Goal: Task Accomplishment & Management: Manage account settings

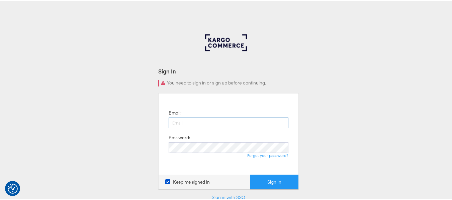
click at [205, 121] on input "email" at bounding box center [228, 122] width 120 height 11
type input "[PERSON_NAME][EMAIL_ADDRESS][DOMAIN_NAME]"
click at [250, 174] on button "Sign In" at bounding box center [274, 181] width 48 height 15
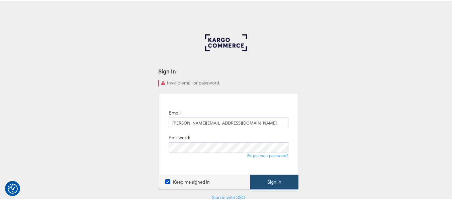
click at [283, 178] on button "Sign In" at bounding box center [274, 181] width 48 height 15
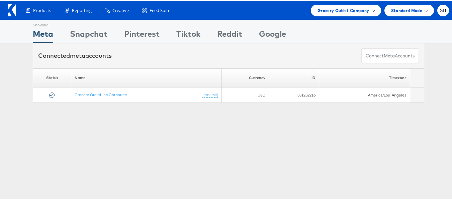
click at [344, 11] on span "Grocery Outlet Company" at bounding box center [343, 9] width 52 height 7
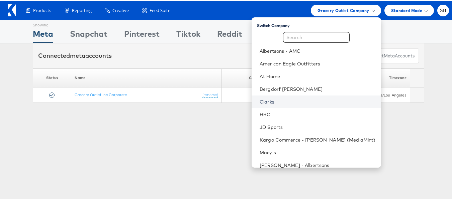
click at [284, 101] on link "Clarks" at bounding box center [317, 101] width 116 height 7
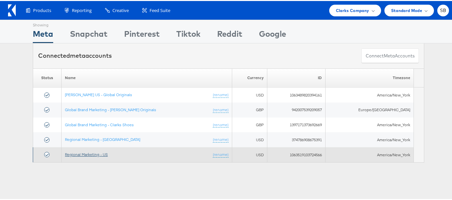
click at [87, 152] on link "Regional Marketing - US" at bounding box center [86, 153] width 43 height 5
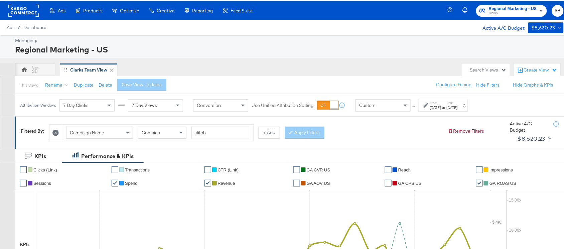
click at [458, 109] on div "Sep 22nd 2025" at bounding box center [452, 106] width 11 height 5
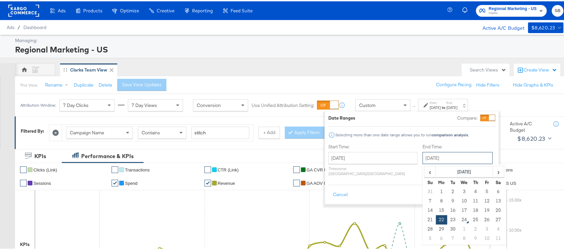
click at [446, 157] on input "September 22nd 2025" at bounding box center [458, 157] width 70 height 12
click at [448, 218] on td "23" at bounding box center [453, 218] width 11 height 9
type input "September 23rd 2025"
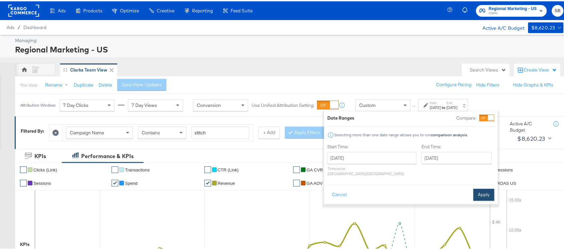
click at [485, 191] on button "Apply" at bounding box center [484, 194] width 21 height 12
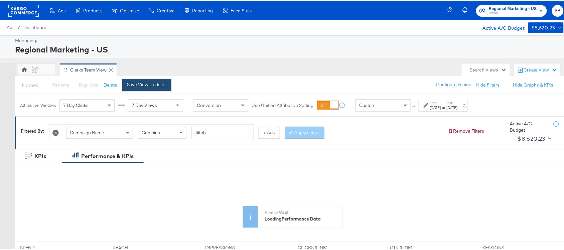
click at [144, 82] on div "Save View Updates" at bounding box center [147, 83] width 40 height 6
click at [271, 132] on button "+ Add" at bounding box center [269, 131] width 21 height 12
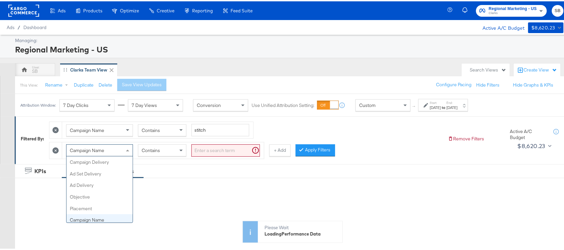
click at [108, 150] on div "Campaign Name" at bounding box center [100, 148] width 66 height 11
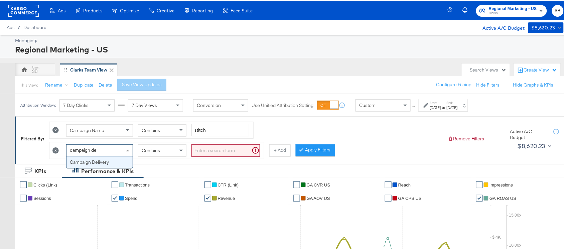
type input "campaign de"
click at [99, 170] on div "Performance & KPIs" at bounding box center [107, 170] width 52 height 8
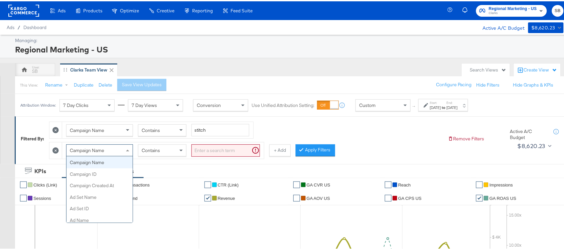
click at [120, 149] on div "Campaign Name" at bounding box center [100, 148] width 66 height 11
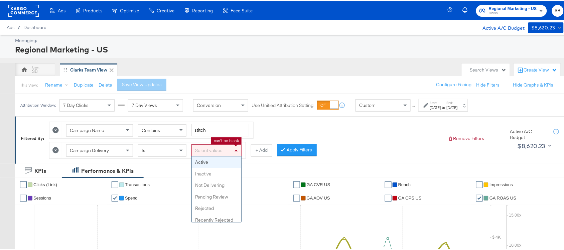
click at [235, 154] on span at bounding box center [237, 148] width 8 height 11
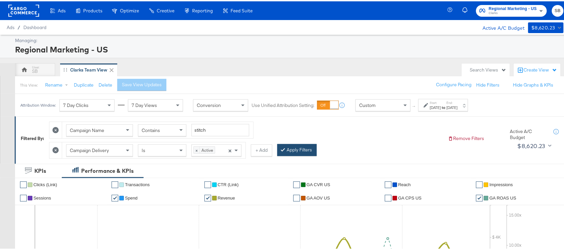
click at [299, 155] on button "Apply Filters" at bounding box center [296, 149] width 39 height 12
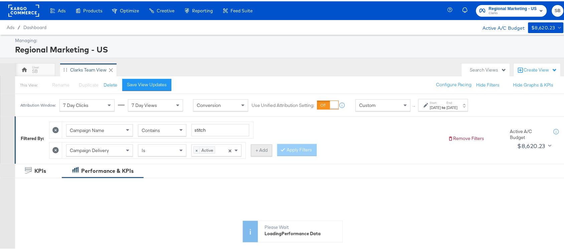
click at [261, 149] on button "+ Add" at bounding box center [261, 149] width 21 height 12
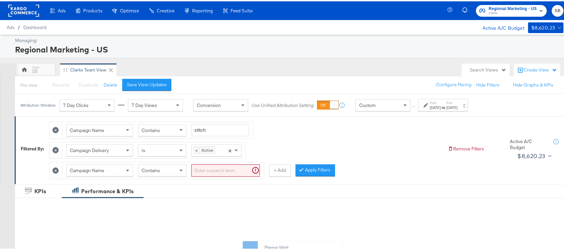
click at [115, 173] on div "Campaign Name" at bounding box center [100, 168] width 66 height 11
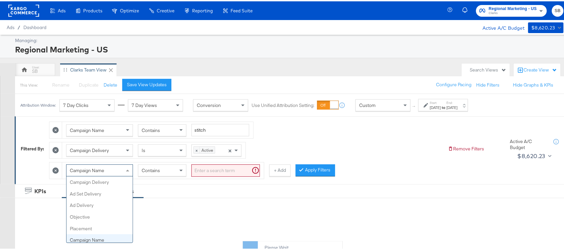
scroll to position [58, 0]
type input "Ad"
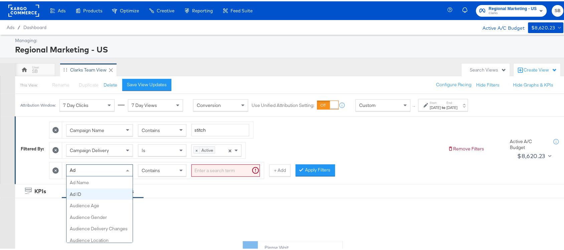
scroll to position [0, 0]
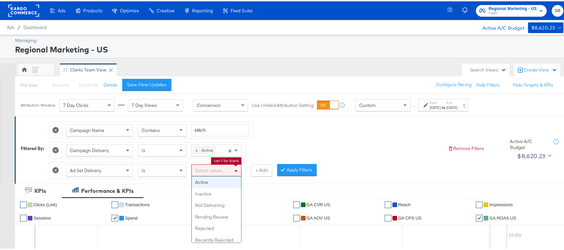
click at [214, 169] on div "Select values" at bounding box center [216, 168] width 49 height 11
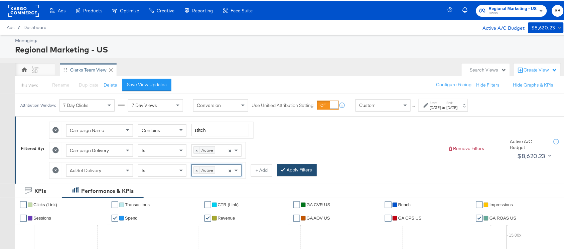
click at [292, 166] on button "Apply Filters" at bounding box center [296, 169] width 39 height 12
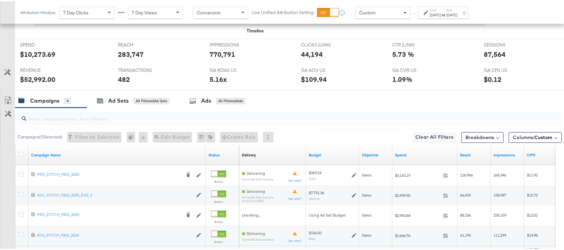
scroll to position [368, 0]
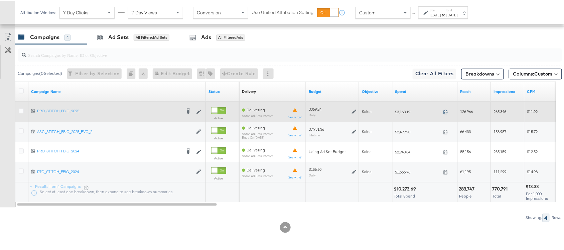
click at [447, 113] on icon at bounding box center [446, 110] width 5 height 5
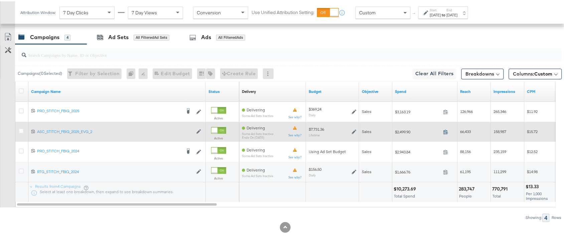
click at [447, 131] on icon at bounding box center [446, 130] width 5 height 5
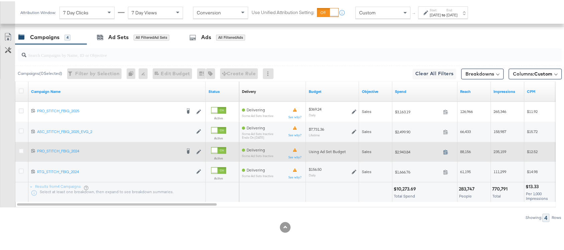
click at [446, 151] on icon at bounding box center [446, 150] width 5 height 5
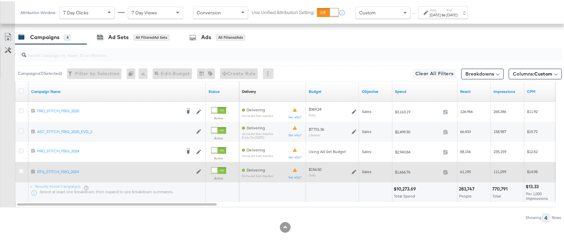
click at [449, 172] on span at bounding box center [448, 171] width 14 height 5
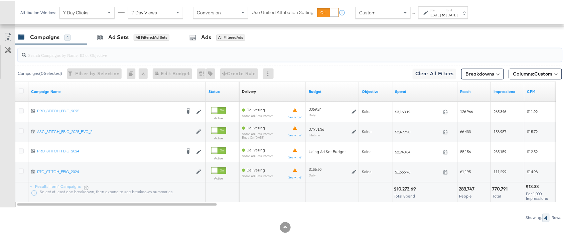
click at [355, 50] on input "search" at bounding box center [269, 51] width 486 height 13
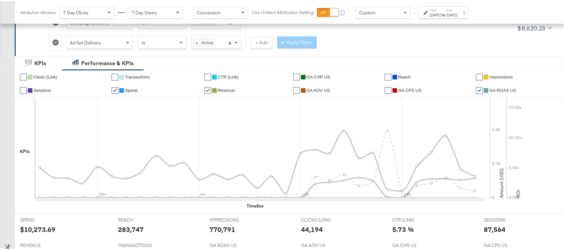
scroll to position [69, 0]
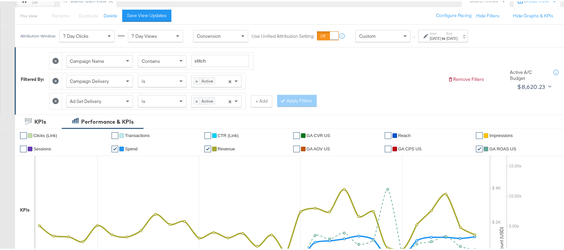
click at [52, 77] on div at bounding box center [55, 80] width 13 height 16
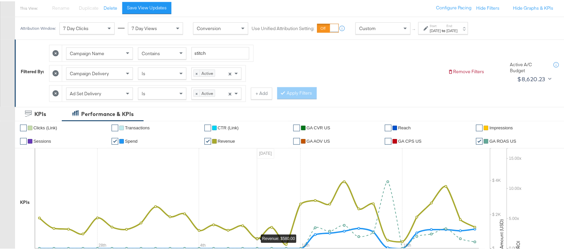
scroll to position [77, 0]
click at [57, 71] on icon at bounding box center [55, 72] width 6 height 6
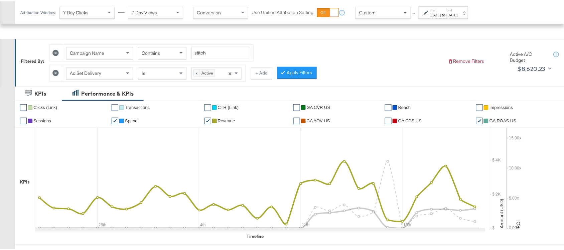
scroll to position [348, 0]
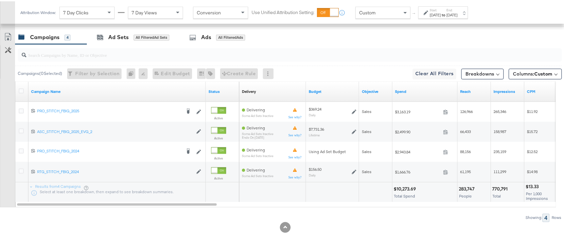
click at [49, 40] on div "Campaigns 4" at bounding box center [51, 36] width 72 height 14
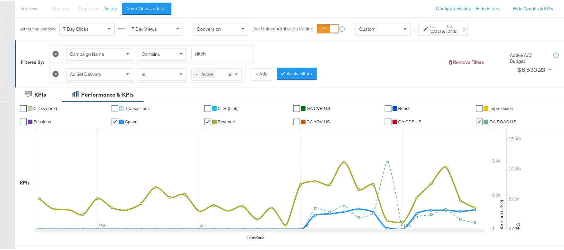
scroll to position [76, 0]
click at [55, 71] on icon at bounding box center [55, 73] width 6 height 6
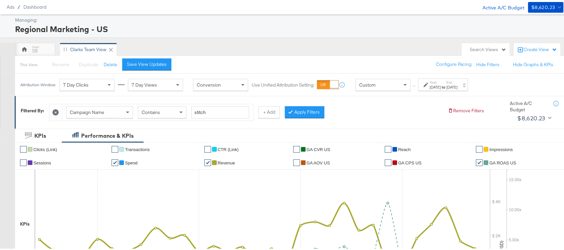
scroll to position [0, 0]
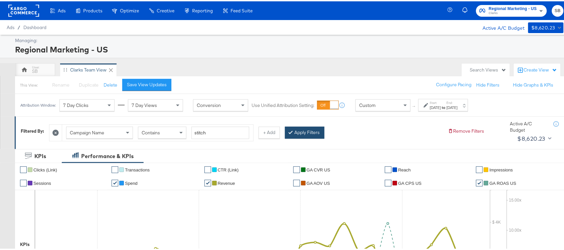
click at [313, 131] on button "Apply Filters" at bounding box center [304, 131] width 39 height 12
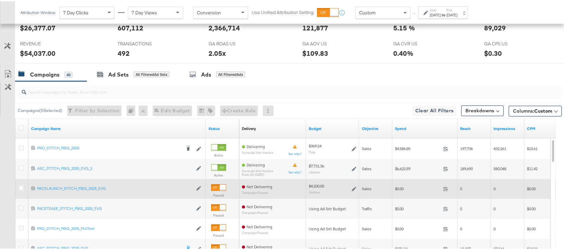
scroll to position [360, 0]
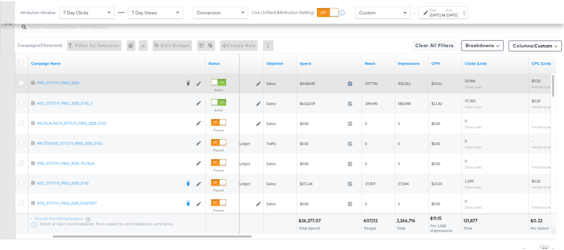
click at [351, 82] on icon at bounding box center [350, 82] width 5 height 5
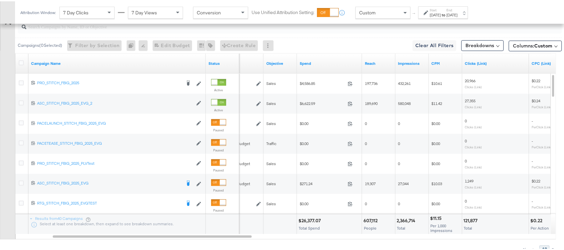
click at [352, 39] on div "Campaigns ( 0 Selected) Filter by Selection Filter 0 campaigns 0 Rename 0 campa…" at bounding box center [288, 44] width 547 height 16
click at [447, 16] on strong "to" at bounding box center [444, 13] width 6 height 5
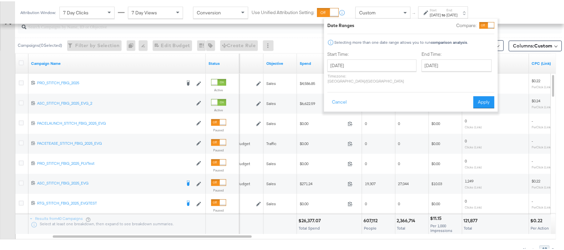
click at [479, 91] on div "Cancel Apply" at bounding box center [411, 99] width 167 height 16
click at [486, 98] on button "Apply" at bounding box center [484, 101] width 21 height 12
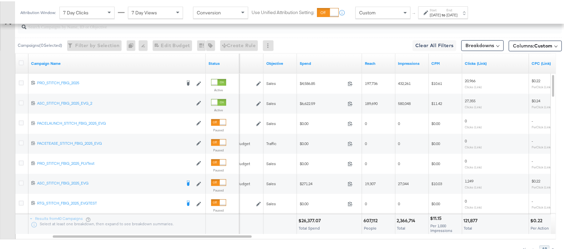
click at [465, 17] on div "Start: Aug 24th 2025 to End: Sep 23rd 2025" at bounding box center [444, 11] width 50 height 12
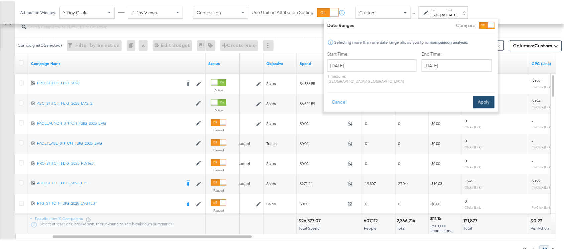
click at [481, 95] on button "Apply" at bounding box center [484, 101] width 21 height 12
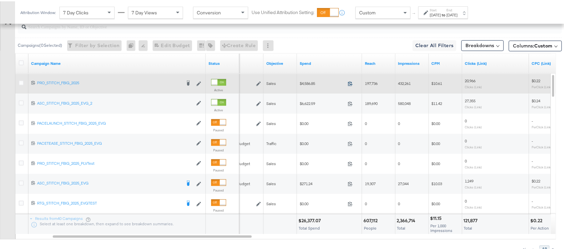
click at [351, 84] on icon at bounding box center [350, 82] width 5 height 5
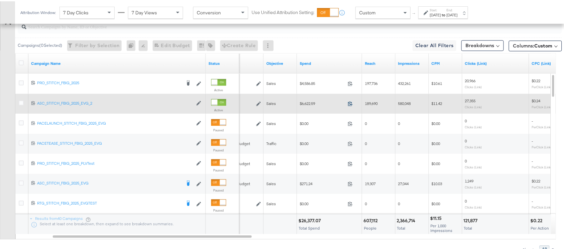
click at [350, 105] on icon at bounding box center [350, 102] width 5 height 5
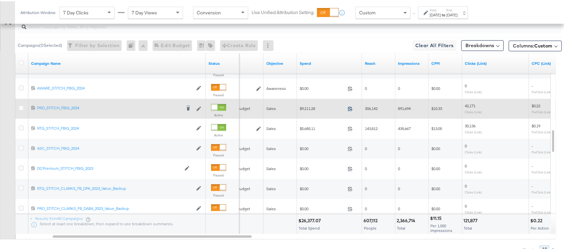
click at [353, 107] on icon at bounding box center [350, 107] width 5 height 5
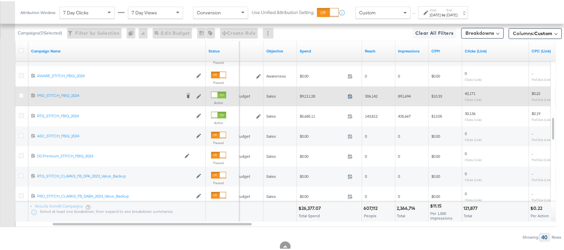
scroll to position [376, 0]
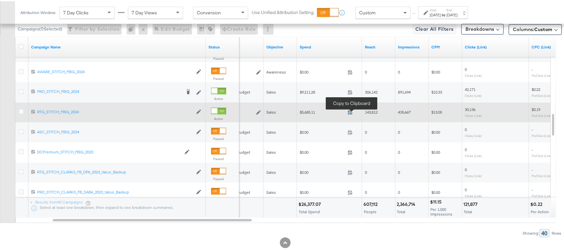
click at [350, 109] on icon at bounding box center [350, 110] width 5 height 5
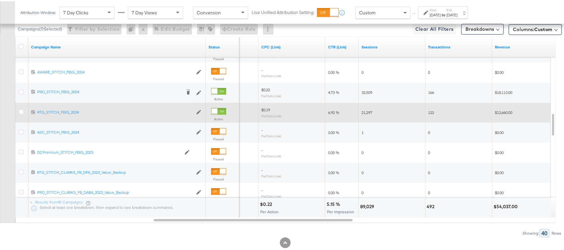
click at [367, 206] on div "89,029" at bounding box center [368, 205] width 16 height 6
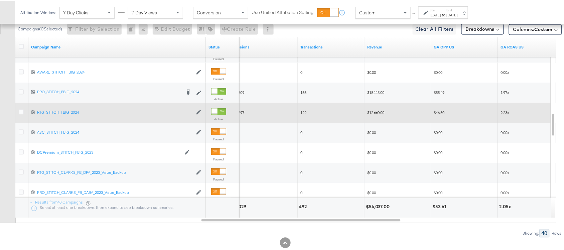
click at [376, 200] on div "$54,037.00" at bounding box center [398, 207] width 67 height 20
copy div "54,037.00"
click at [376, 200] on div "$54,037.00" at bounding box center [398, 207] width 67 height 20
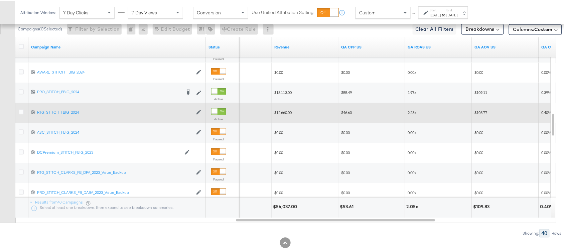
click at [414, 208] on div "2.05x" at bounding box center [414, 205] width 14 height 6
copy div "2.05"
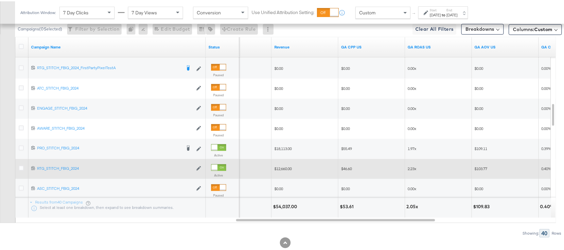
click at [441, 11] on div "[DATE]" at bounding box center [435, 13] width 11 height 5
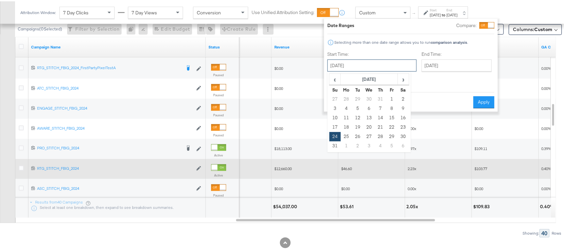
click at [380, 61] on input "August 24th 2025" at bounding box center [372, 64] width 89 height 12
click at [405, 77] on span "›" at bounding box center [403, 78] width 10 height 10
click at [348, 122] on td "22" at bounding box center [346, 125] width 11 height 9
type input "September 22nd 2025"
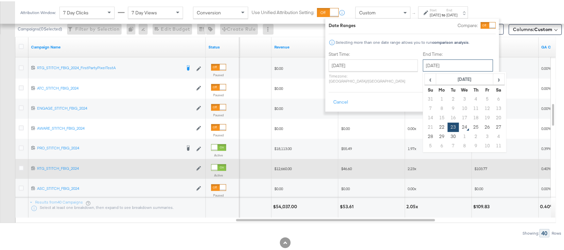
click at [441, 62] on input "September 23rd 2025" at bounding box center [458, 64] width 70 height 12
click at [437, 128] on td "22" at bounding box center [442, 125] width 11 height 9
type input "September 22nd 2025"
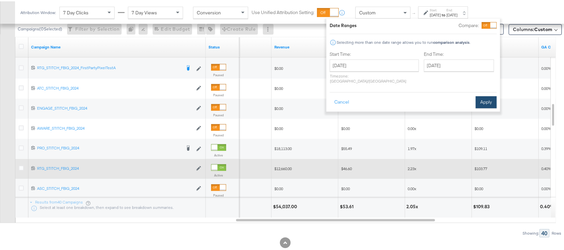
click at [486, 98] on button "Apply" at bounding box center [486, 101] width 21 height 12
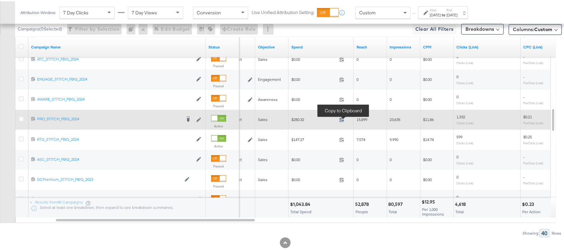
click at [344, 117] on icon at bounding box center [342, 118] width 5 height 5
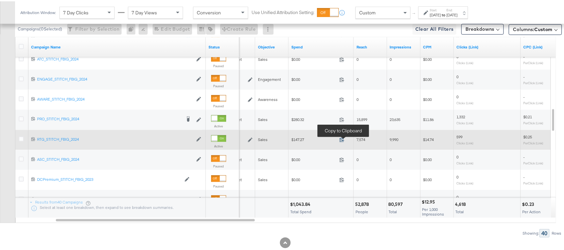
click at [343, 138] on icon at bounding box center [342, 138] width 5 height 5
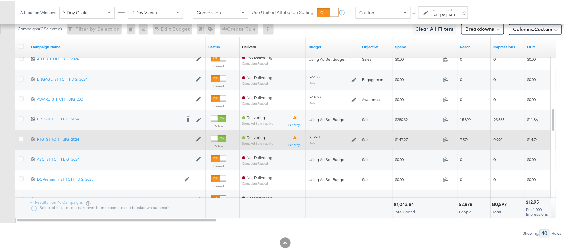
click at [403, 201] on div "$1,043.84" at bounding box center [405, 203] width 22 height 6
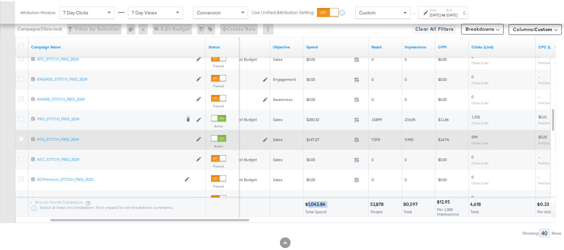
copy div "1,043.84"
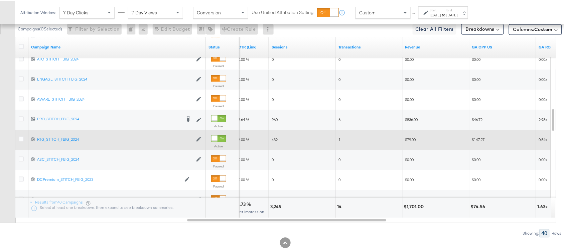
click at [416, 206] on div "$1,701.00" at bounding box center [415, 205] width 22 height 6
click at [458, 12] on div "Sep 22nd 2025" at bounding box center [452, 13] width 11 height 5
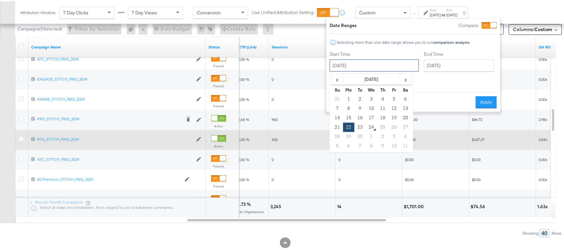
click at [375, 63] on input "September 22nd 2025" at bounding box center [374, 64] width 89 height 12
click at [359, 126] on td "23" at bounding box center [360, 125] width 11 height 9
type input "September 23rd 2025"
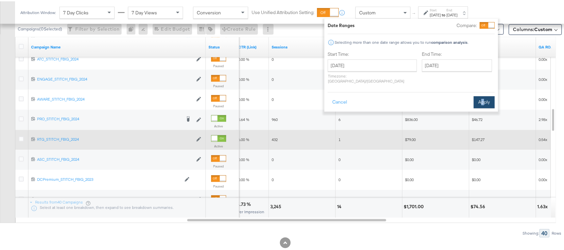
drag, startPoint x: 483, startPoint y: 88, endPoint x: 480, endPoint y: 94, distance: 7.5
click at [480, 94] on div "Cancel Apply" at bounding box center [411, 99] width 167 height 16
click at [480, 95] on button "Apply" at bounding box center [484, 101] width 21 height 12
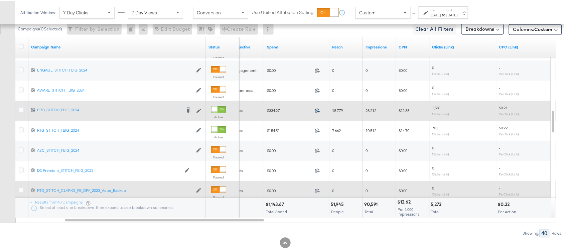
click at [318, 109] on icon at bounding box center [317, 109] width 5 height 5
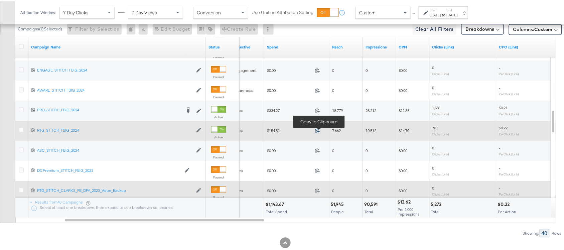
click at [319, 129] on icon at bounding box center [317, 129] width 5 height 5
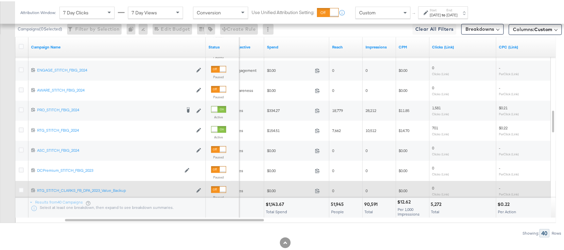
click at [276, 203] on div "$1,143.67" at bounding box center [276, 203] width 20 height 6
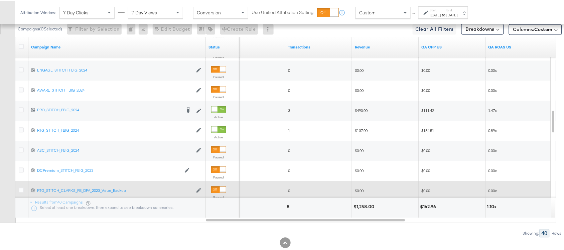
click at [364, 207] on div "$1,258.00" at bounding box center [365, 205] width 23 height 6
copy div "1,258.00"
click at [364, 207] on div "$1,258.00" at bounding box center [365, 205] width 23 height 6
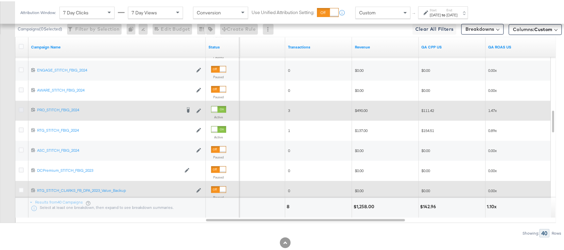
click at [19, 107] on icon at bounding box center [21, 108] width 5 height 5
click at [0, 0] on input "checkbox" at bounding box center [0, 0] width 0 height 0
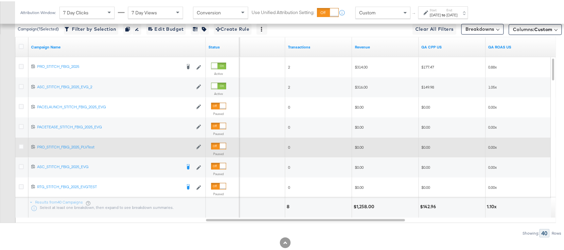
scroll to position [252, 0]
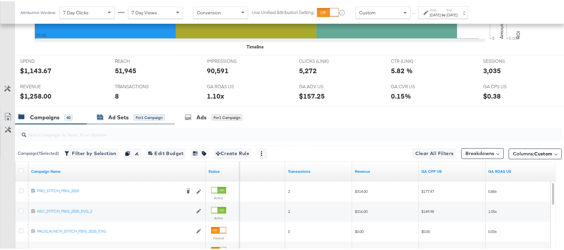
click at [119, 119] on div "Ad Sets" at bounding box center [118, 116] width 20 height 8
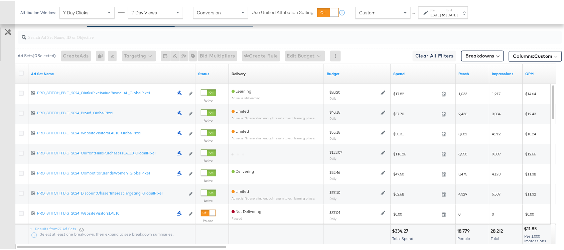
scroll to position [350, 0]
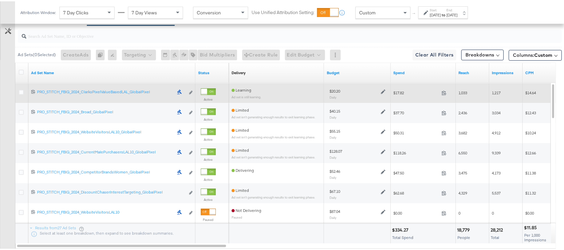
click at [20, 89] on label at bounding box center [21, 91] width 5 height 5
click at [0, 0] on input "checkbox" at bounding box center [0, 0] width 0 height 0
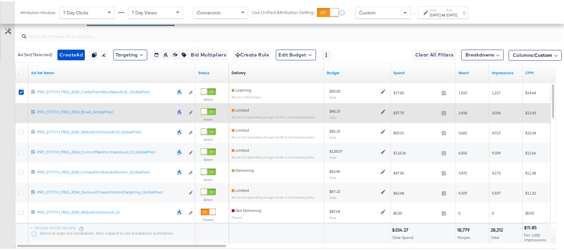
click at [22, 109] on icon at bounding box center [21, 111] width 5 height 5
click at [0, 0] on input "checkbox" at bounding box center [0, 0] width 0 height 0
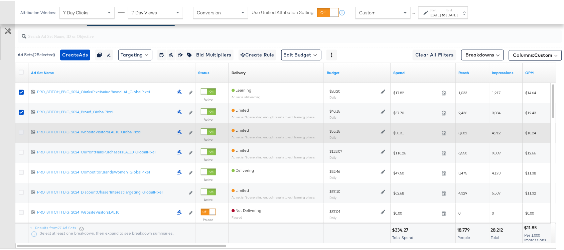
click at [21, 132] on icon at bounding box center [21, 131] width 5 height 5
click at [0, 0] on input "checkbox" at bounding box center [0, 0] width 0 height 0
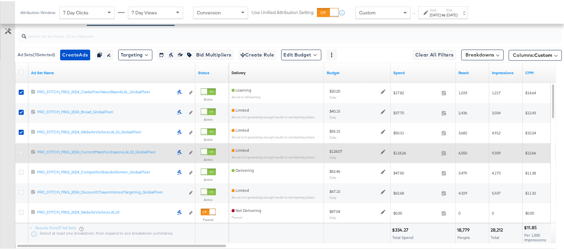
click at [21, 153] on icon at bounding box center [21, 151] width 5 height 5
click at [0, 0] on input "checkbox" at bounding box center [0, 0] width 0 height 0
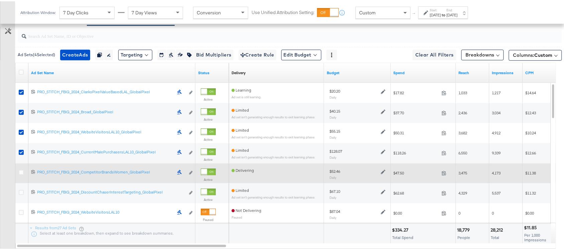
click at [21, 174] on div at bounding box center [22, 172] width 7 height 7
click at [20, 171] on icon at bounding box center [21, 171] width 5 height 5
click at [0, 0] on input "checkbox" at bounding box center [0, 0] width 0 height 0
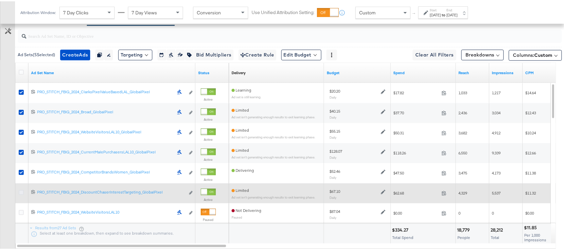
click at [19, 193] on icon at bounding box center [21, 191] width 5 height 5
click at [0, 0] on input "checkbox" at bounding box center [0, 0] width 0 height 0
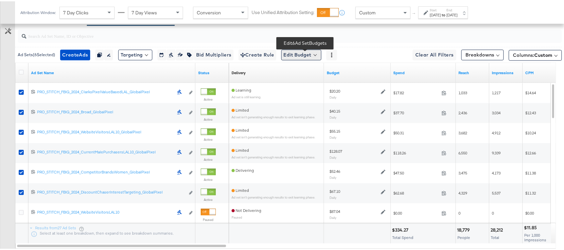
click at [297, 49] on button "Edit Budget" at bounding box center [301, 53] width 40 height 11
click at [315, 76] on button "Edit Ad Set Budget" at bounding box center [311, 71] width 59 height 11
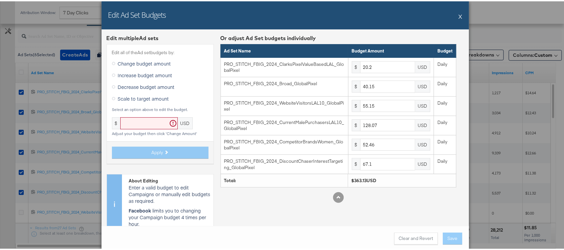
click at [149, 94] on span "Scale to target amount" at bounding box center [143, 97] width 51 height 7
click at [0, 0] on input "Scale to target amount" at bounding box center [0, 0] width 0 height 0
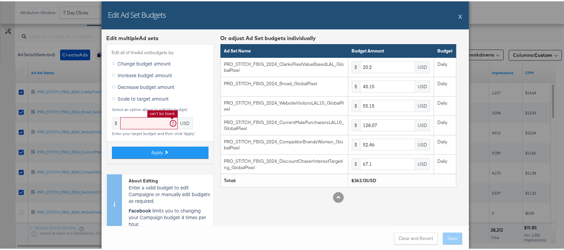
click at [137, 124] on input "text" at bounding box center [149, 122] width 58 height 12
paste input "text"
click at [141, 122] on input "text" at bounding box center [149, 122] width 58 height 12
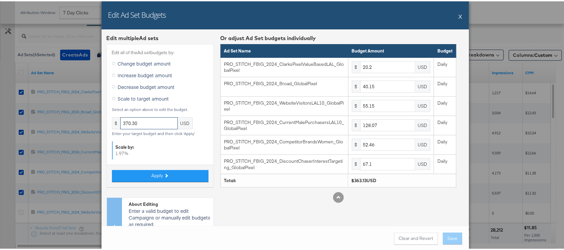
type input "370.30"
click at [163, 178] on button "Apply" at bounding box center [160, 175] width 97 height 12
type input "20.59"
type input "40.94"
type input "56.23"
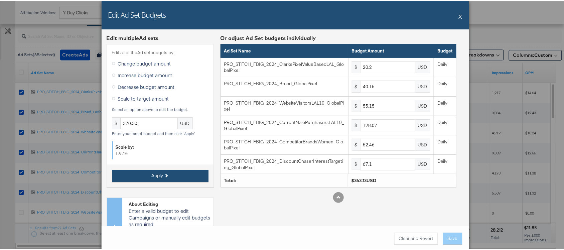
type input "130.59"
type input "53.49"
type input "68.42"
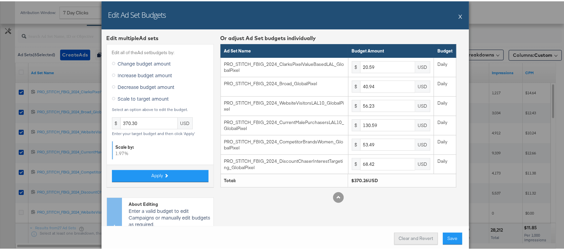
click at [403, 236] on button "Clear and Revert" at bounding box center [416, 237] width 44 height 12
type input "20.2"
type input "40.15"
type input "55.15"
type input "128.07"
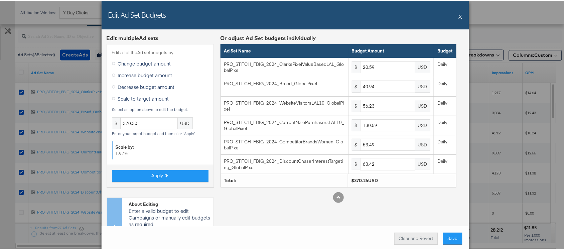
type input "52.46"
type input "67.1"
click at [147, 126] on input "370.30" at bounding box center [149, 122] width 58 height 12
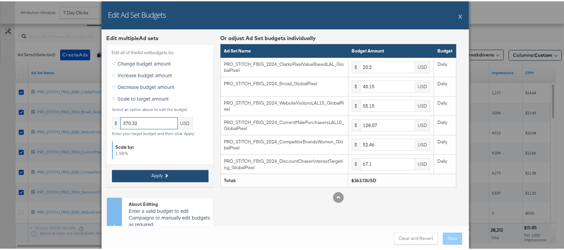
type input "370.32"
click at [149, 170] on button "Apply" at bounding box center [160, 175] width 97 height 12
type input "20.59"
type input "40.94"
type input "56.24"
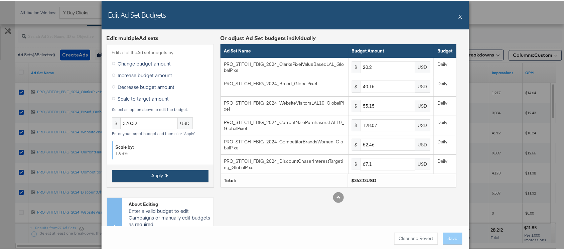
type input "130.6"
type input "53.49"
type input "68.42"
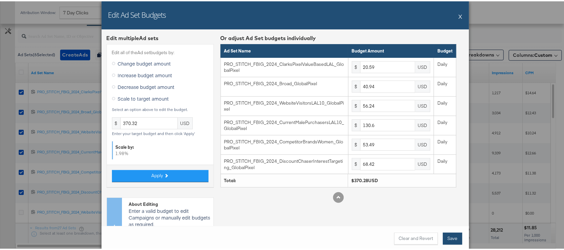
click at [449, 237] on button "Save" at bounding box center [452, 237] width 19 height 12
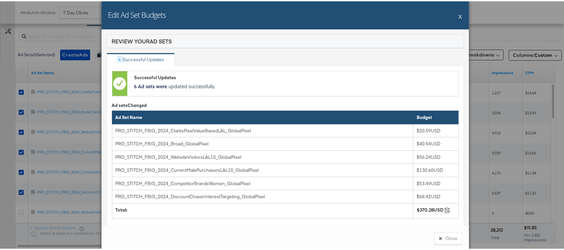
click at [459, 18] on button "X" at bounding box center [461, 14] width 4 height 13
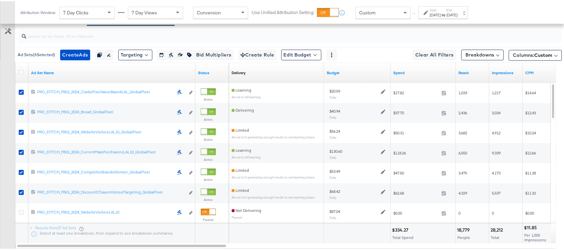
click at [365, 44] on div at bounding box center [288, 34] width 547 height 21
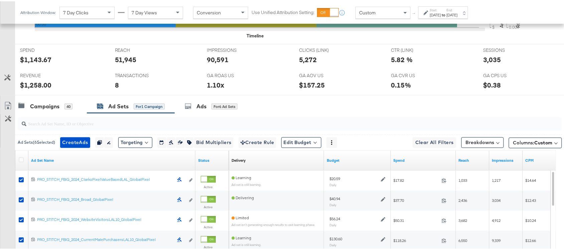
scroll to position [262, 0]
click at [42, 105] on div "Campaigns" at bounding box center [44, 106] width 29 height 8
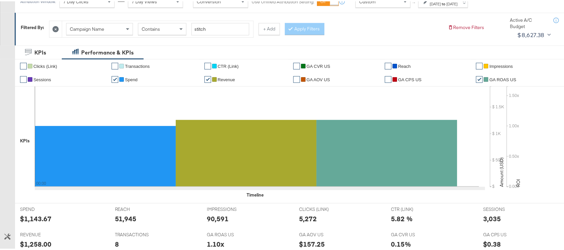
scroll to position [0, 0]
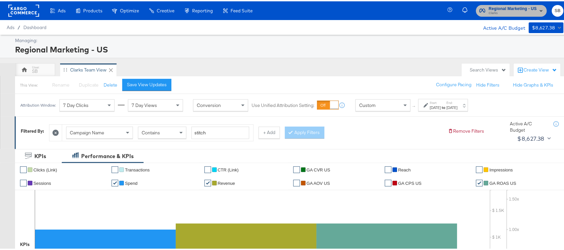
click at [504, 9] on span "Clarks" at bounding box center [513, 11] width 48 height 5
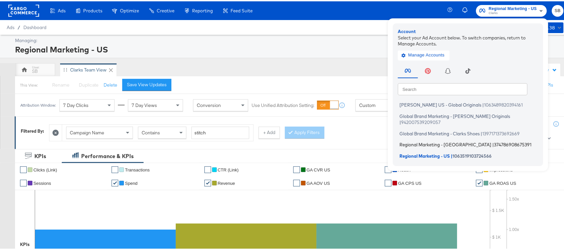
click at [425, 141] on span "Regional Marketing - [GEOGRAPHIC_DATA]" at bounding box center [446, 143] width 92 height 5
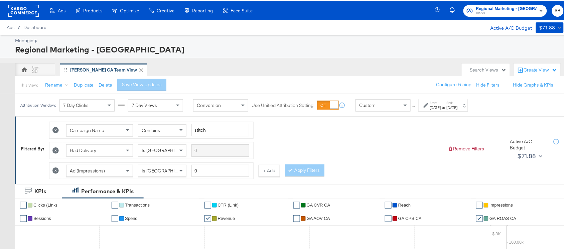
click at [474, 111] on div "Attribution Window: 7 Day Clicks 7 Day Views Conversion Use Unified Attribution…" at bounding box center [246, 104] width 462 height 22
click at [458, 105] on div "Sep 22nd 2025" at bounding box center [452, 106] width 11 height 5
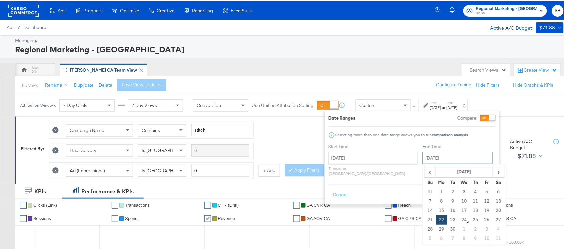
click at [442, 154] on input "September 22nd 2025" at bounding box center [458, 157] width 70 height 12
click at [448, 221] on td "23" at bounding box center [453, 218] width 11 height 9
type input "September 23rd 2025"
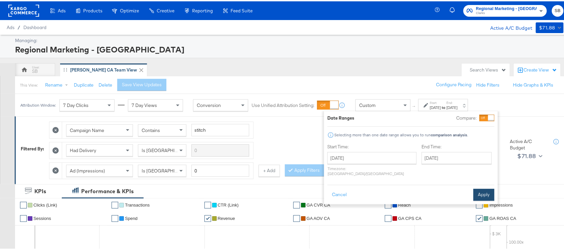
click at [483, 191] on button "Apply" at bounding box center [484, 194] width 21 height 12
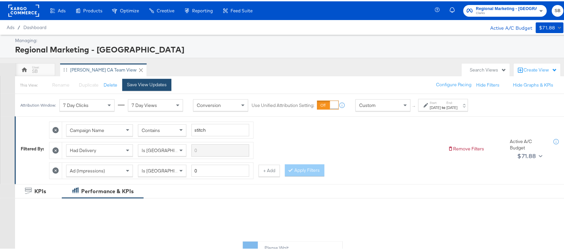
click at [145, 87] on button "Save View Updates" at bounding box center [146, 84] width 49 height 12
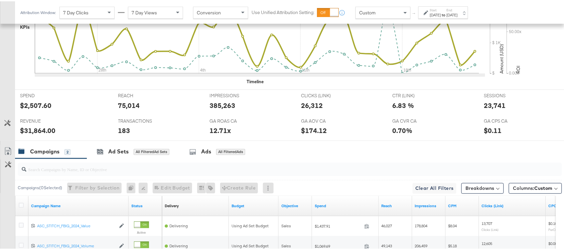
scroll to position [328, 0]
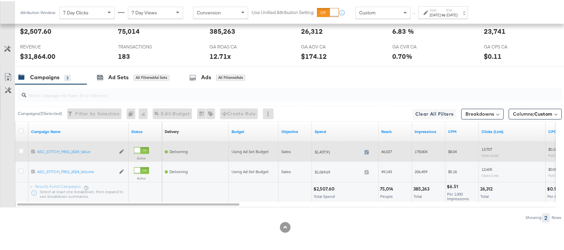
click at [367, 150] on icon at bounding box center [367, 150] width 5 height 5
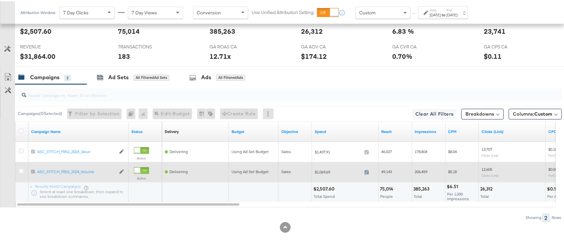
click at [369, 173] on icon at bounding box center [367, 170] width 5 height 5
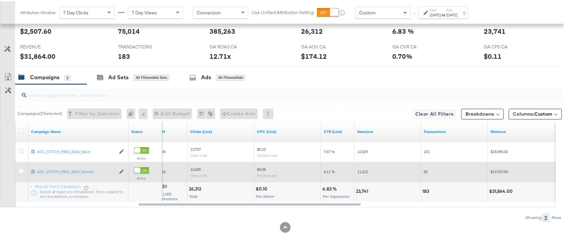
click at [359, 192] on div "23,741" at bounding box center [363, 190] width 14 height 6
copy div "23,741"
click at [359, 192] on div "23,741" at bounding box center [363, 190] width 14 height 6
copy div "23,741"
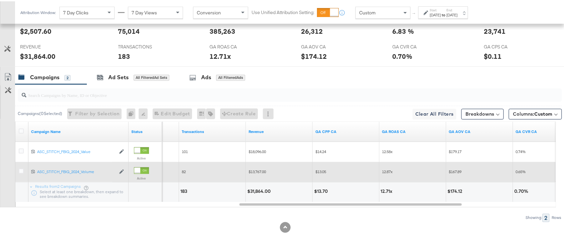
click at [253, 191] on div "$31,864.00" at bounding box center [259, 190] width 25 height 6
copy div "31,864.00"
click at [253, 191] on div "$31,864.00" at bounding box center [259, 190] width 25 height 6
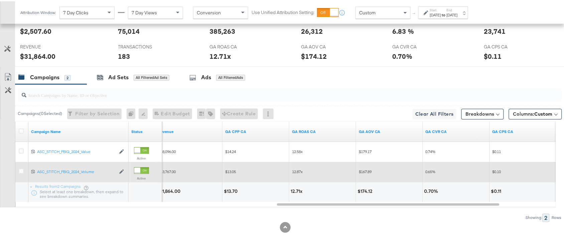
click at [295, 188] on div "12.71x" at bounding box center [298, 190] width 14 height 6
copy div "12.71"
click at [458, 9] on label "End:" at bounding box center [452, 9] width 11 height 4
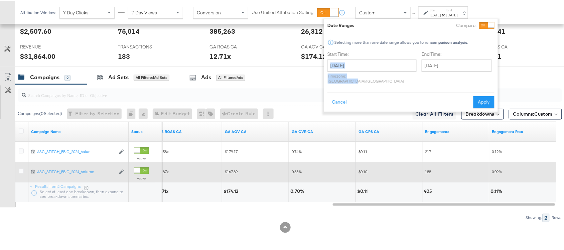
drag, startPoint x: 375, startPoint y: 71, endPoint x: 383, endPoint y: 65, distance: 10.5
click at [383, 65] on div "August 24th 2025 ‹ August 2025 › Su Mo Tu We Th Fr Sa 27 28 29 30 31 1 2 3 4 5 …" at bounding box center [372, 70] width 89 height 24
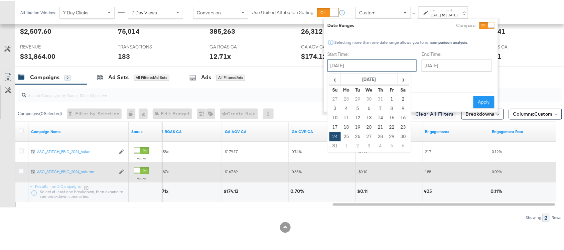
click at [383, 65] on input "August 24th 2025" at bounding box center [372, 64] width 89 height 12
click at [404, 77] on span "›" at bounding box center [403, 78] width 10 height 10
click at [344, 126] on td "22" at bounding box center [346, 125] width 11 height 9
type input "September 22nd 2025"
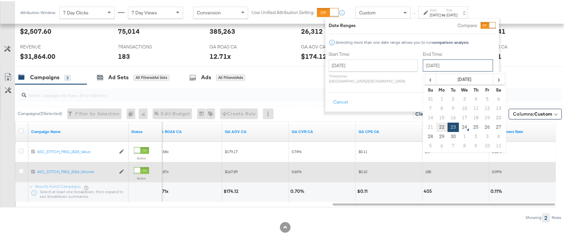
drag, startPoint x: 442, startPoint y: 62, endPoint x: 426, endPoint y: 129, distance: 68.9
click at [426, 70] on div "September 23rd 2025 ‹ September 2025 › Su Mo Tu We Th Fr Sa 31 1 2 3 4 5 6 7 8 …" at bounding box center [458, 64] width 70 height 12
click at [437, 128] on td "22" at bounding box center [442, 125] width 11 height 9
type input "September 22nd 2025"
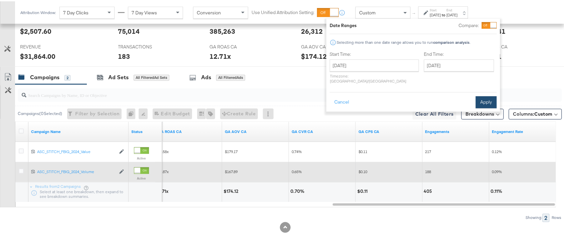
click at [487, 96] on button "Apply" at bounding box center [486, 101] width 21 height 12
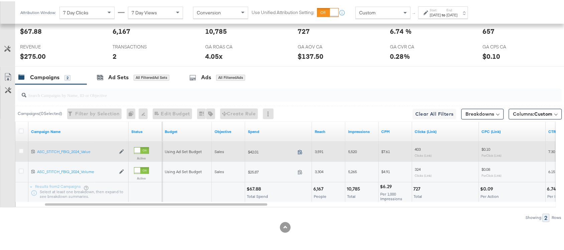
click at [300, 151] on icon at bounding box center [300, 150] width 5 height 5
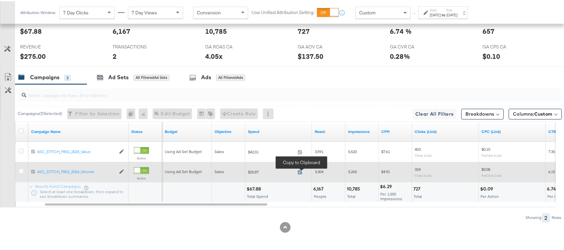
click at [300, 172] on icon at bounding box center [300, 170] width 5 height 5
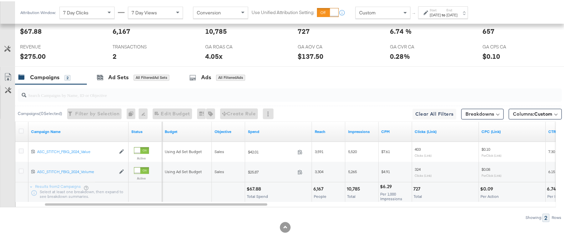
click at [253, 186] on div "$67.88" at bounding box center [255, 188] width 16 height 6
copy div "67.88"
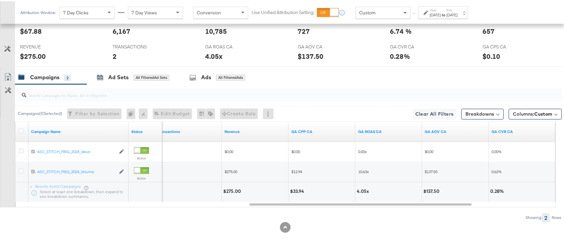
click at [230, 192] on div "$275.00" at bounding box center [233, 190] width 20 height 6
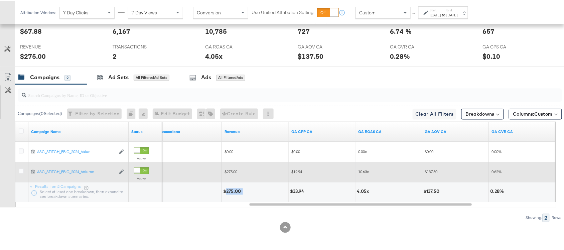
copy div "275.00"
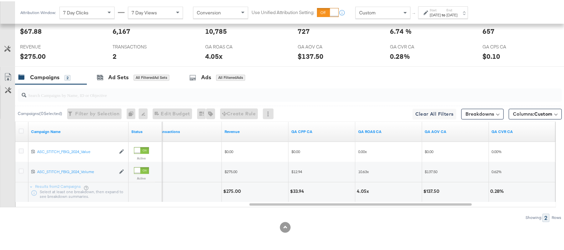
click at [458, 14] on div "Sep 22nd 2025" at bounding box center [452, 13] width 11 height 5
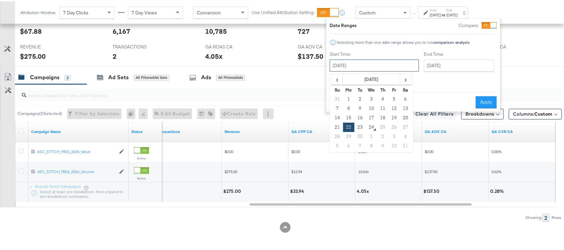
click at [377, 67] on input "September 22nd 2025" at bounding box center [374, 64] width 89 height 12
click at [360, 124] on td "23" at bounding box center [360, 125] width 11 height 9
type input "September 23rd 2025"
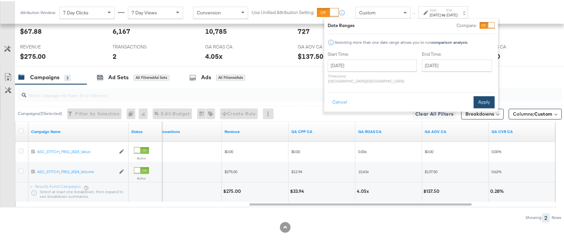
click at [482, 95] on button "Apply" at bounding box center [484, 101] width 21 height 12
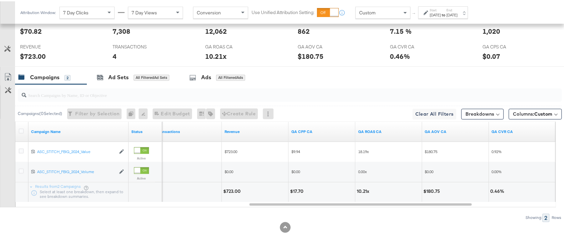
click at [360, 190] on div "10.21x" at bounding box center [364, 190] width 14 height 6
click at [233, 190] on div "$723.00" at bounding box center [232, 190] width 19 height 6
copy div "723.00"
click at [233, 190] on div "$723.00" at bounding box center [232, 190] width 19 height 6
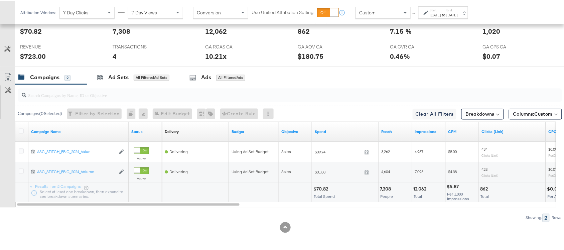
click at [320, 189] on div "$70.82" at bounding box center [322, 188] width 17 height 6
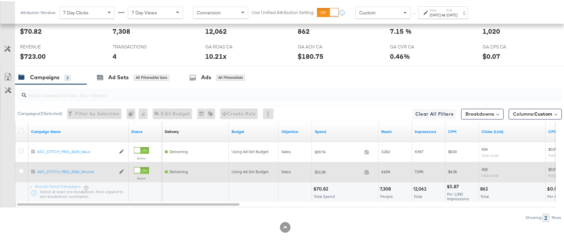
click at [370, 172] on span at bounding box center [369, 171] width 14 height 5
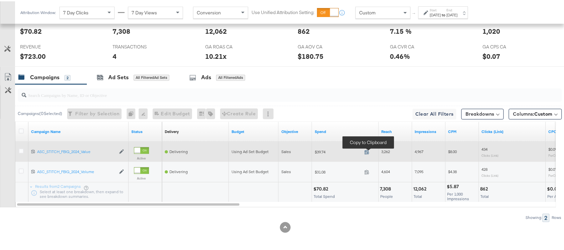
click at [368, 152] on icon at bounding box center [367, 151] width 4 height 5
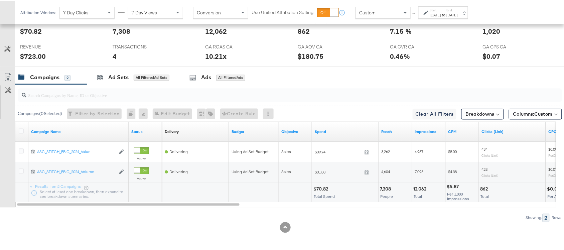
click at [447, 15] on strong "to" at bounding box center [444, 13] width 6 height 5
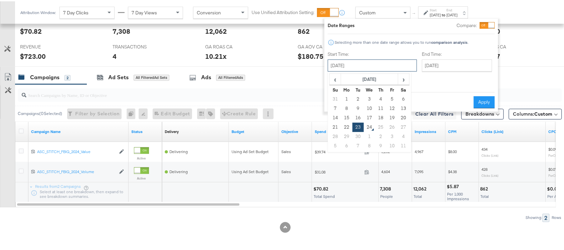
click at [379, 62] on input "September 23rd 2025" at bounding box center [372, 64] width 89 height 12
click at [345, 124] on td "22" at bounding box center [346, 125] width 11 height 9
type input "September 22nd 2025"
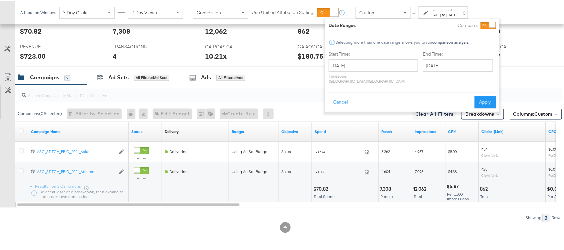
click at [473, 93] on div "Cancel Apply" at bounding box center [412, 99] width 167 height 16
click at [484, 95] on button "Apply" at bounding box center [485, 101] width 21 height 12
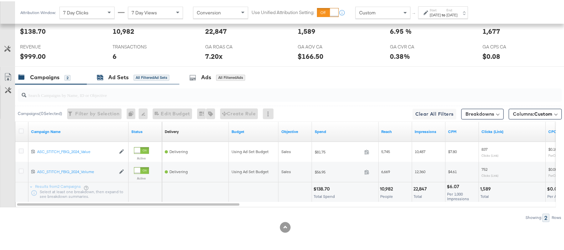
click at [120, 77] on div "Ad Sets" at bounding box center [118, 77] width 20 height 8
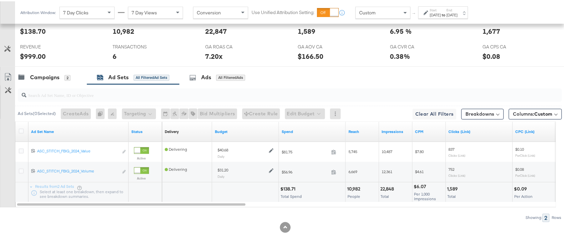
scroll to position [0, 0]
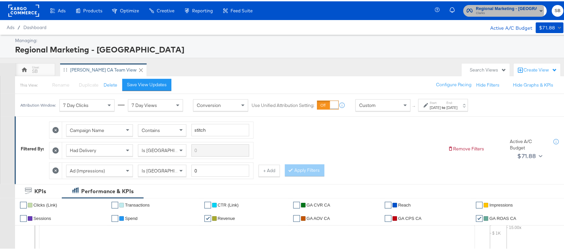
click at [510, 9] on span "Clarks" at bounding box center [506, 11] width 61 height 5
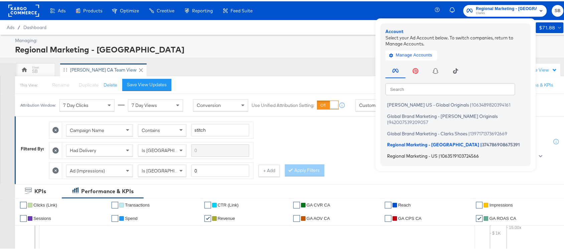
click at [407, 152] on span "Regional Marketing - US" at bounding box center [412, 154] width 50 height 5
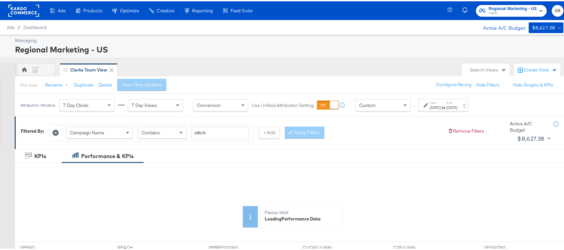
click at [420, 137] on div "Campaign Name Contains stitch + Add Apply Filters" at bounding box center [246, 130] width 394 height 20
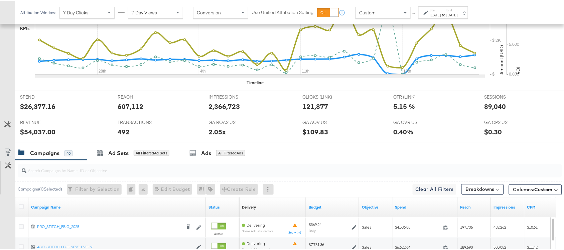
scroll to position [392, 0]
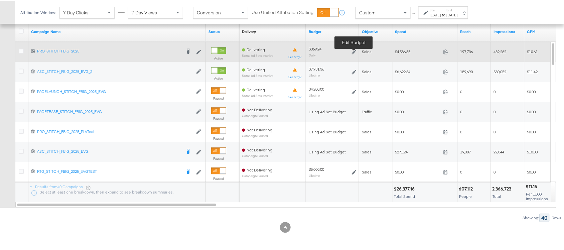
click at [354, 50] on icon at bounding box center [354, 50] width 5 height 5
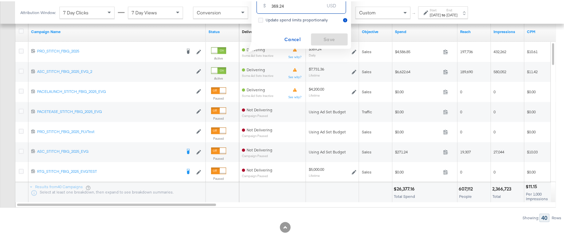
click at [293, 4] on input "369.24" at bounding box center [298, 2] width 53 height 14
paste input "$310.19"
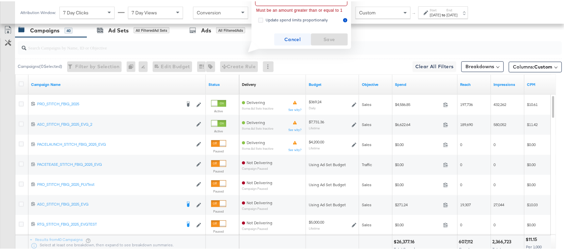
type input "$310.19"
click at [293, 42] on span "Cancel" at bounding box center [292, 38] width 31 height 8
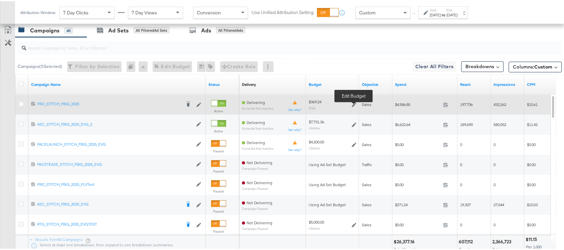
click at [353, 106] on icon at bounding box center [354, 103] width 5 height 5
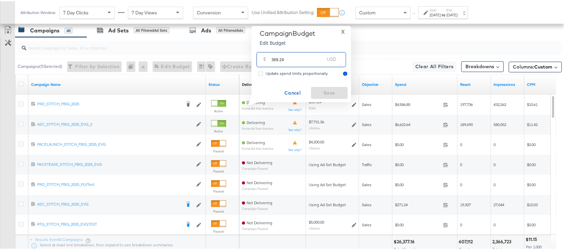
click at [300, 59] on input "369.24" at bounding box center [298, 55] width 53 height 14
paste input "$310.19"
click at [300, 59] on div "$ $310.19 USD" at bounding box center [302, 58] width 90 height 15
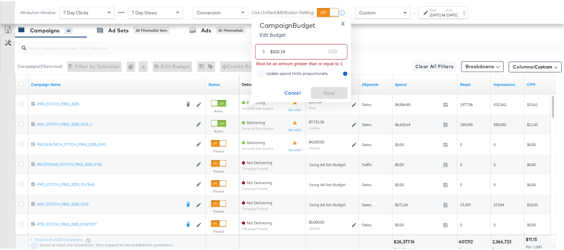
click at [273, 51] on input "$310.19" at bounding box center [297, 47] width 55 height 14
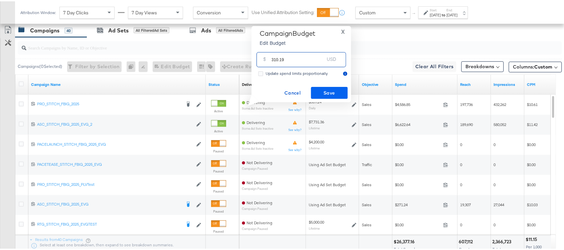
type input "310.19"
click at [329, 88] on span "Save" at bounding box center [329, 92] width 31 height 8
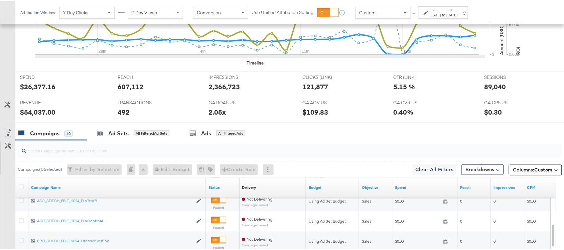
scroll to position [392, 0]
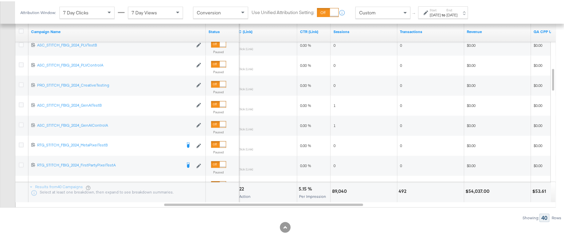
click at [337, 188] on div "89,040" at bounding box center [340, 190] width 17 height 6
copy div "89,040"
click at [337, 188] on div "89,040" at bounding box center [340, 190] width 17 height 6
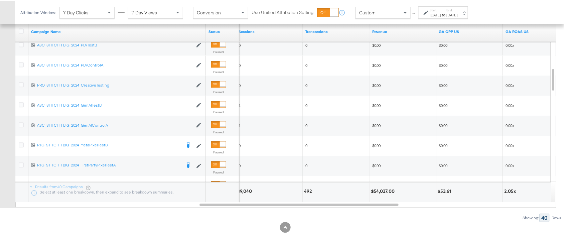
click at [380, 189] on div "$54,037.00" at bounding box center [384, 190] width 26 height 6
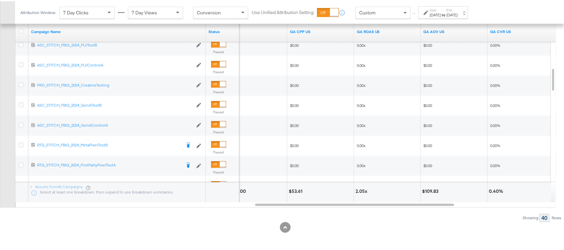
click at [358, 191] on div "2.05x" at bounding box center [363, 190] width 14 height 6
copy div "2.05"
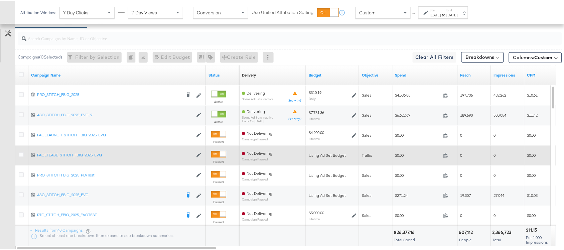
scroll to position [347, 0]
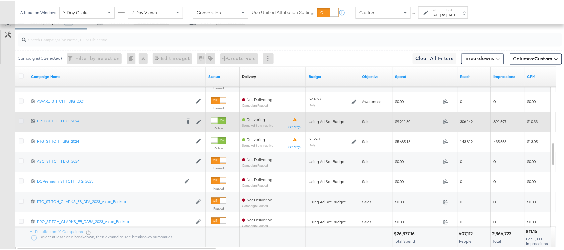
click at [19, 122] on icon at bounding box center [21, 119] width 5 height 5
click at [0, 0] on input "checkbox" at bounding box center [0, 0] width 0 height 0
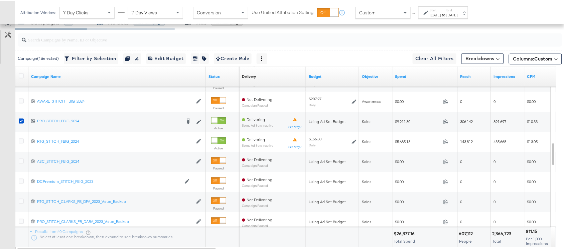
click at [115, 23] on div "Ad Sets" at bounding box center [118, 21] width 20 height 8
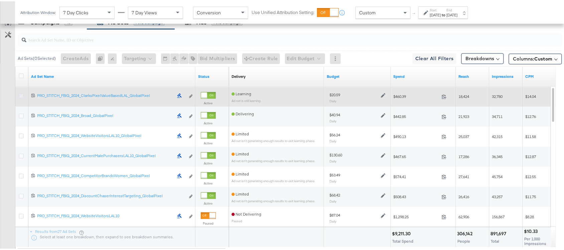
click at [19, 94] on icon at bounding box center [21, 94] width 5 height 5
click at [0, 0] on input "checkbox" at bounding box center [0, 0] width 0 height 0
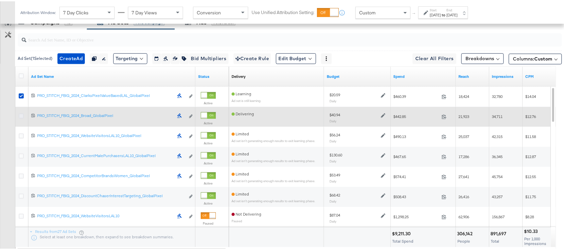
click at [21, 114] on icon at bounding box center [21, 114] width 5 height 5
click at [0, 0] on input "checkbox" at bounding box center [0, 0] width 0 height 0
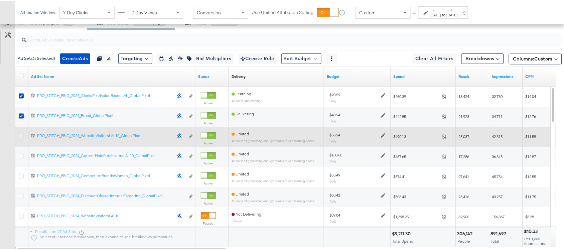
click at [21, 134] on icon at bounding box center [21, 134] width 5 height 5
click at [0, 0] on input "checkbox" at bounding box center [0, 0] width 0 height 0
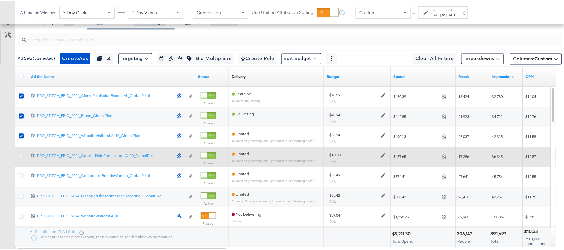
click at [20, 155] on icon at bounding box center [21, 154] width 5 height 5
click at [0, 0] on input "checkbox" at bounding box center [0, 0] width 0 height 0
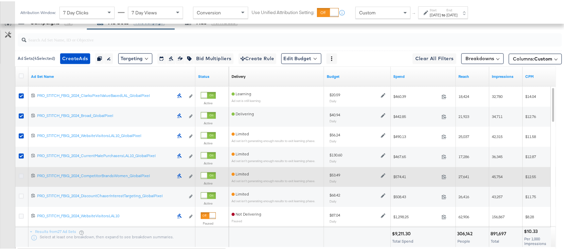
click at [22, 176] on icon at bounding box center [21, 175] width 5 height 5
click at [0, 0] on input "checkbox" at bounding box center [0, 0] width 0 height 0
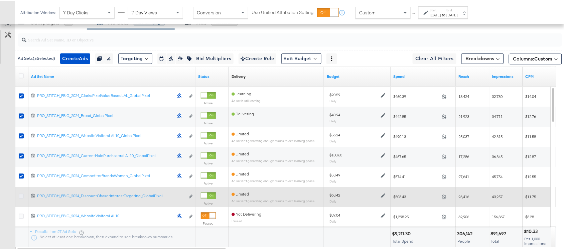
click at [21, 197] on icon at bounding box center [21, 195] width 5 height 5
click at [0, 0] on input "checkbox" at bounding box center [0, 0] width 0 height 0
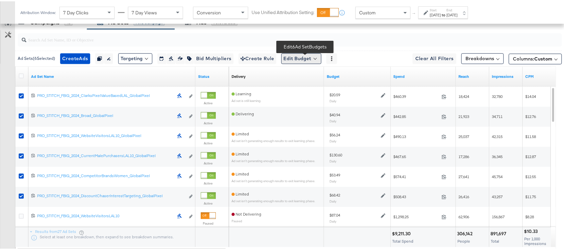
click at [319, 53] on button "Edit Budget" at bounding box center [301, 57] width 40 height 11
click at [309, 73] on span "Edit Ad Set Budget" at bounding box center [303, 75] width 38 height 9
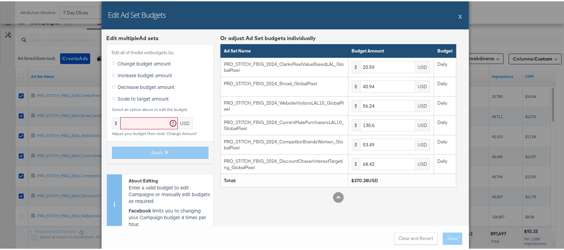
click at [459, 12] on button "X" at bounding box center [461, 14] width 4 height 13
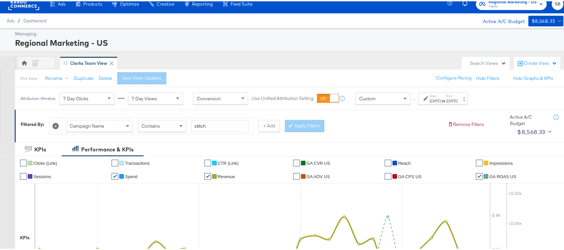
scroll to position [0, 0]
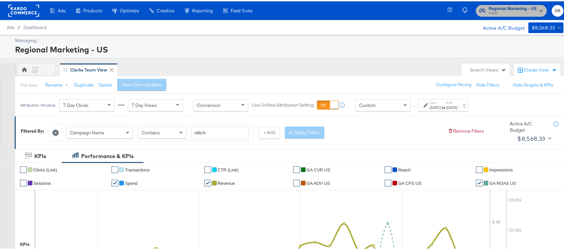
click at [514, 9] on span "Regional Marketing - US" at bounding box center [513, 7] width 48 height 7
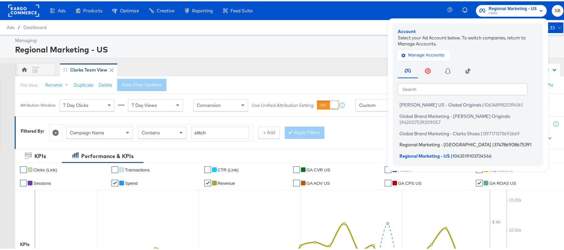
click at [419, 141] on span "Regional Marketing - [GEOGRAPHIC_DATA]" at bounding box center [446, 143] width 92 height 5
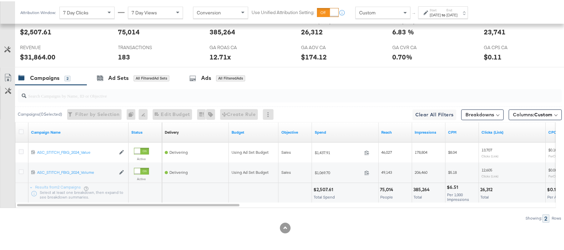
scroll to position [325, 0]
